Goal: Book appointment/travel/reservation

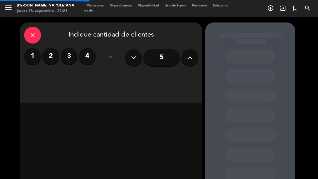
select select "es"
click at [187, 59] on icon at bounding box center [189, 57] width 5 height 8
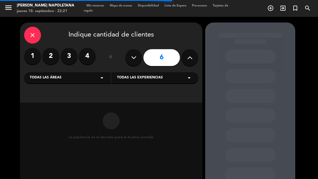
click at [95, 78] on div "Todas las áreas arrow_drop_down" at bounding box center [67, 77] width 87 height 11
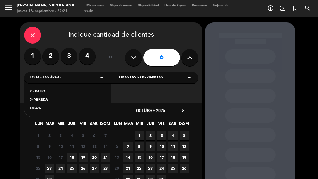
click at [42, 109] on div "SALON" at bounding box center [67, 108] width 75 height 6
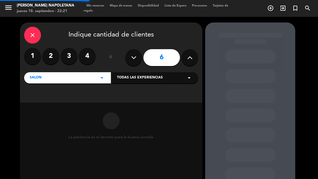
click at [168, 78] on div "Todas las experiencias arrow_drop_down" at bounding box center [154, 77] width 87 height 11
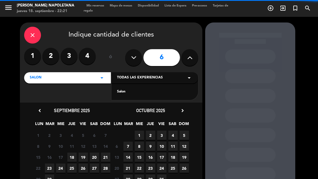
click at [128, 94] on div "Salon" at bounding box center [154, 92] width 75 height 6
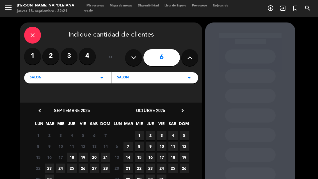
click at [84, 154] on span "19" at bounding box center [83, 156] width 9 height 9
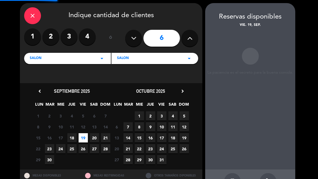
scroll to position [22, 0]
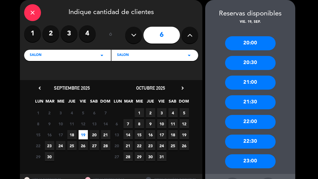
click at [254, 63] on div "20:30" at bounding box center [250, 63] width 50 height 14
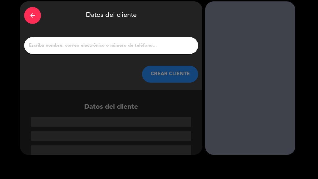
click at [146, 43] on input "1" at bounding box center [110, 45] width 165 height 8
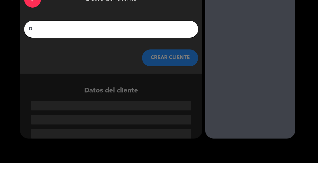
scroll to position [8, 0]
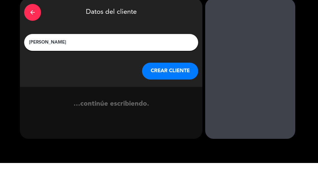
type input "[PERSON_NAME]"
click at [185, 19] on div "arrow_back Datos del cliente" at bounding box center [111, 29] width 174 height 20
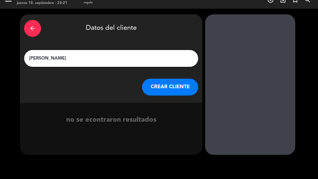
click at [136, 59] on input "[PERSON_NAME]" at bounding box center [110, 58] width 165 height 8
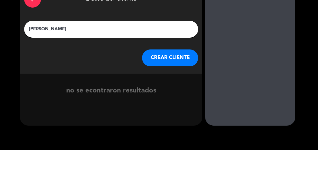
click at [180, 79] on button "CREAR CLIENTE" at bounding box center [170, 87] width 56 height 17
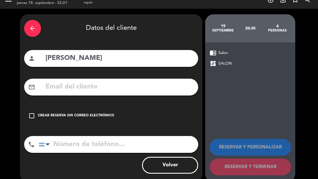
click at [36, 116] on div "check_box_outline_blank Crear reserva sin correo electrónico" at bounding box center [111, 115] width 174 height 17
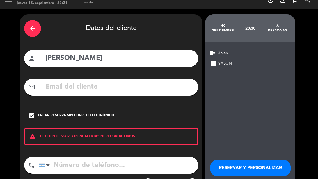
click at [101, 160] on input "tel" at bounding box center [118, 164] width 159 height 17
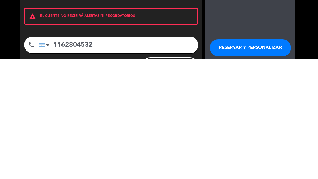
type input "1162804532"
click at [257, 159] on button "RESERVAR Y PERSONALIZAR" at bounding box center [249, 167] width 81 height 17
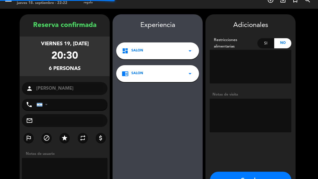
type input "[PHONE_NUMBER]"
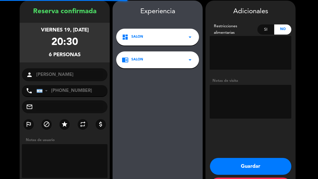
scroll to position [22, 0]
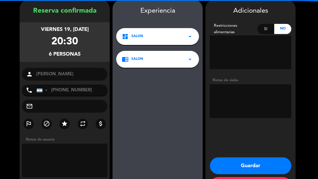
click at [263, 163] on button "Guardar" at bounding box center [250, 165] width 81 height 17
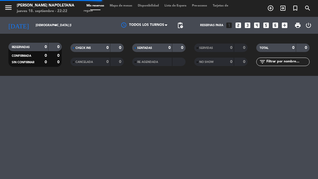
scroll to position [0, 0]
select select "dinner"
